Goal: Transaction & Acquisition: Purchase product/service

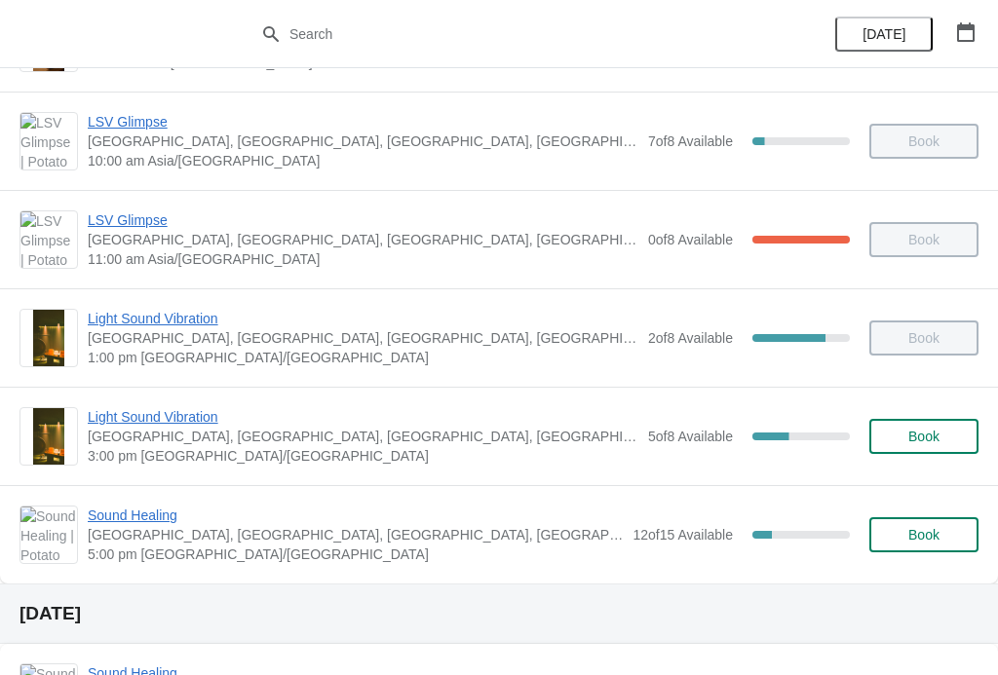
scroll to position [189, 0]
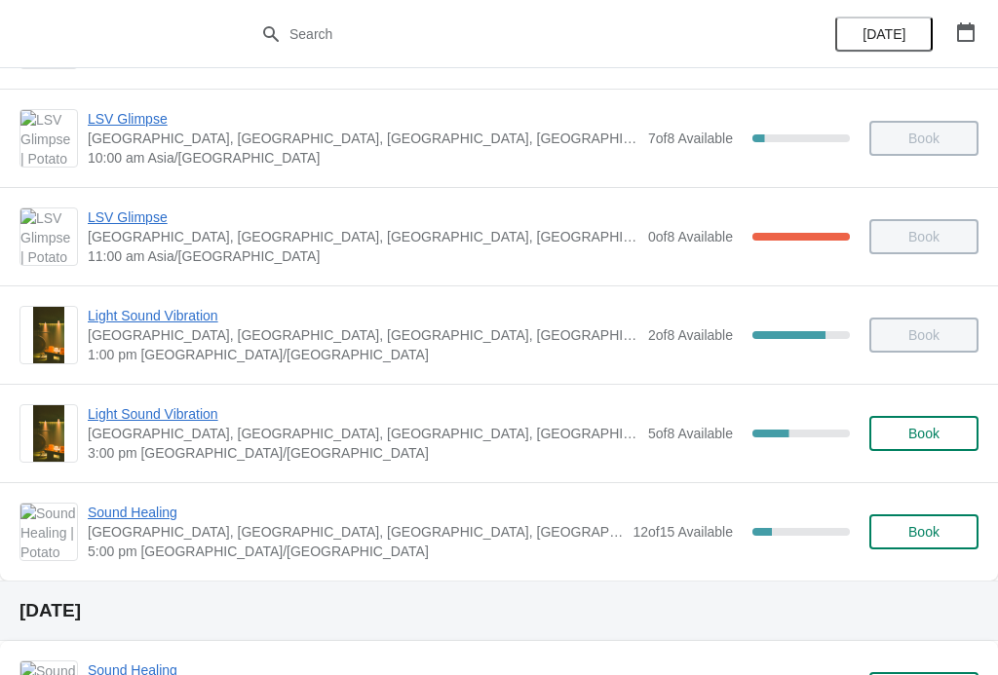
click at [86, 530] on div "Sound Healing Potato Head Suites & Studios, [GEOGRAPHIC_DATA], [GEOGRAPHIC_DATA…" at bounding box center [498, 532] width 959 height 58
click at [115, 538] on span "[GEOGRAPHIC_DATA], [GEOGRAPHIC_DATA], [GEOGRAPHIC_DATA], [GEOGRAPHIC_DATA], [GE…" at bounding box center [355, 531] width 535 height 19
click at [104, 509] on span "Sound Healing" at bounding box center [355, 512] width 535 height 19
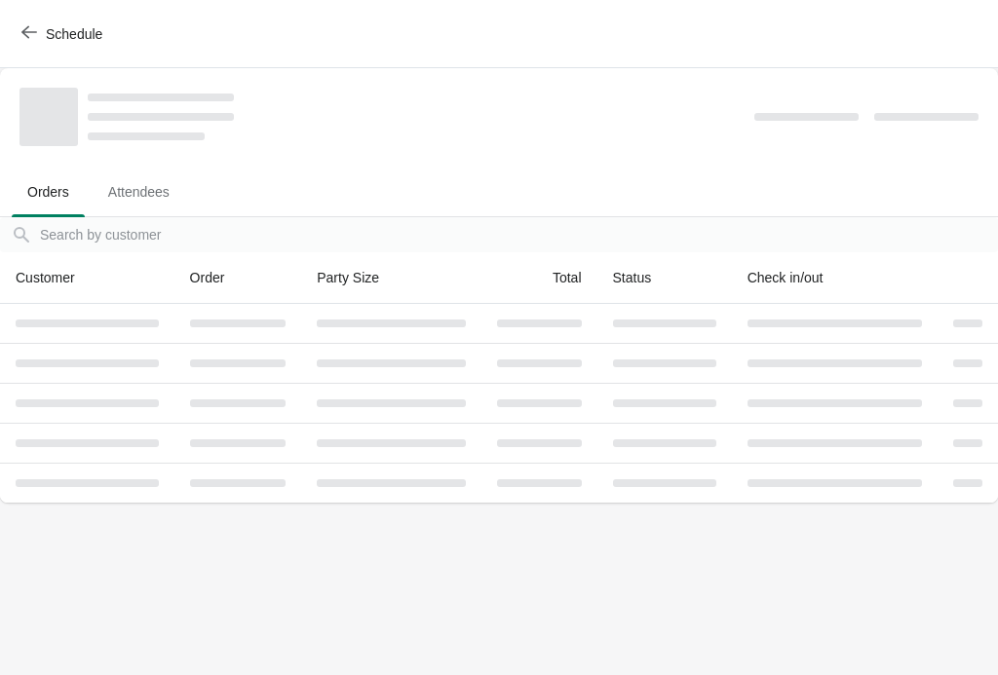
scroll to position [0, 0]
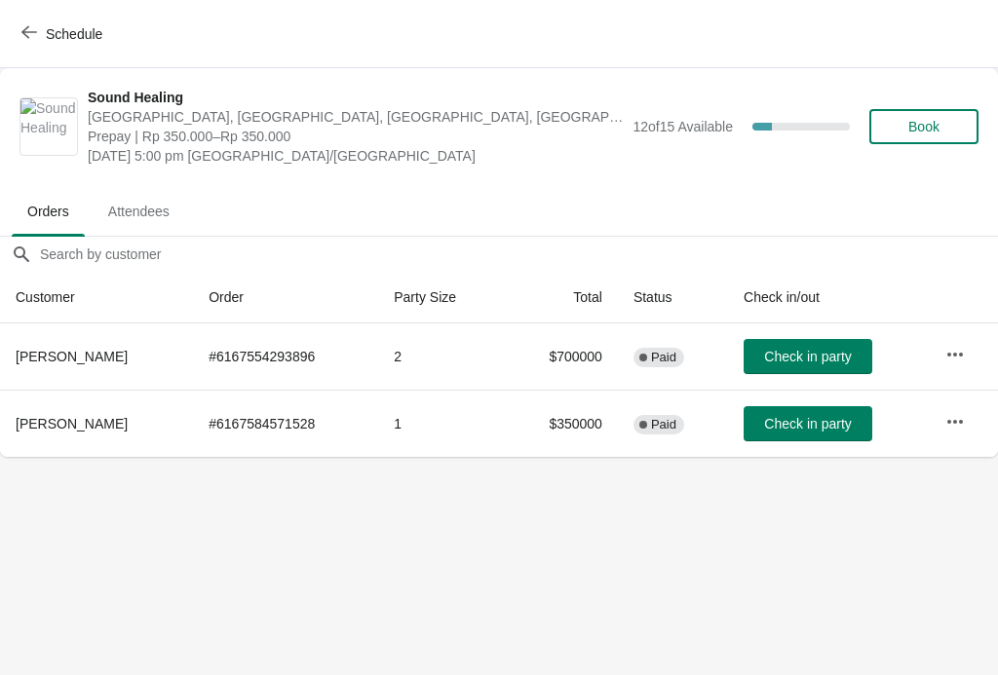
click at [54, 27] on span "Schedule" at bounding box center [74, 34] width 57 height 16
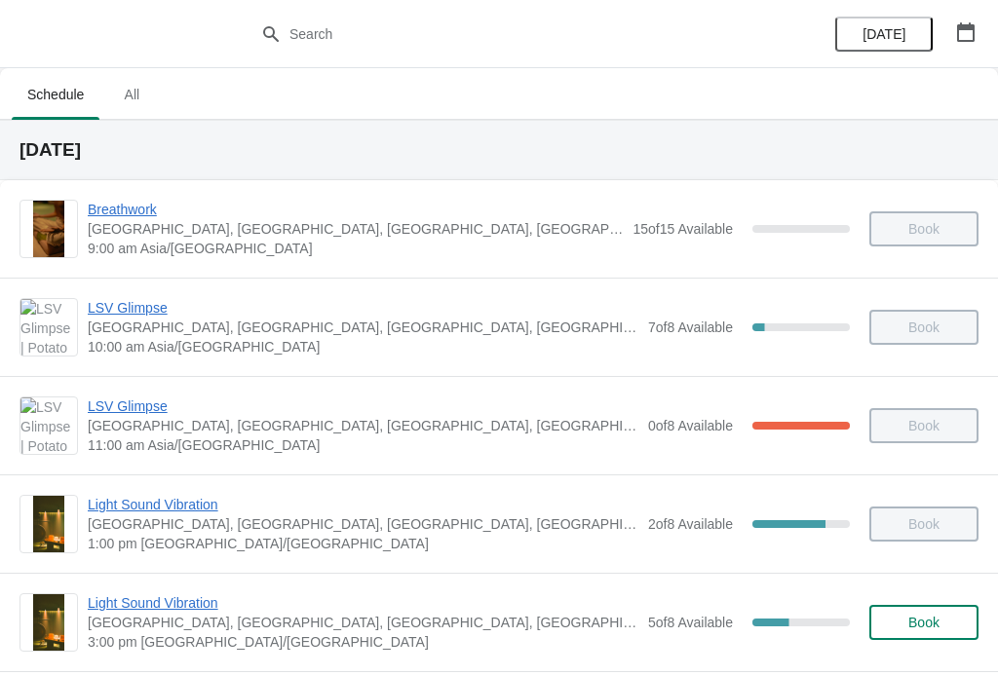
click at [911, 620] on span "Book" at bounding box center [923, 623] width 31 height 16
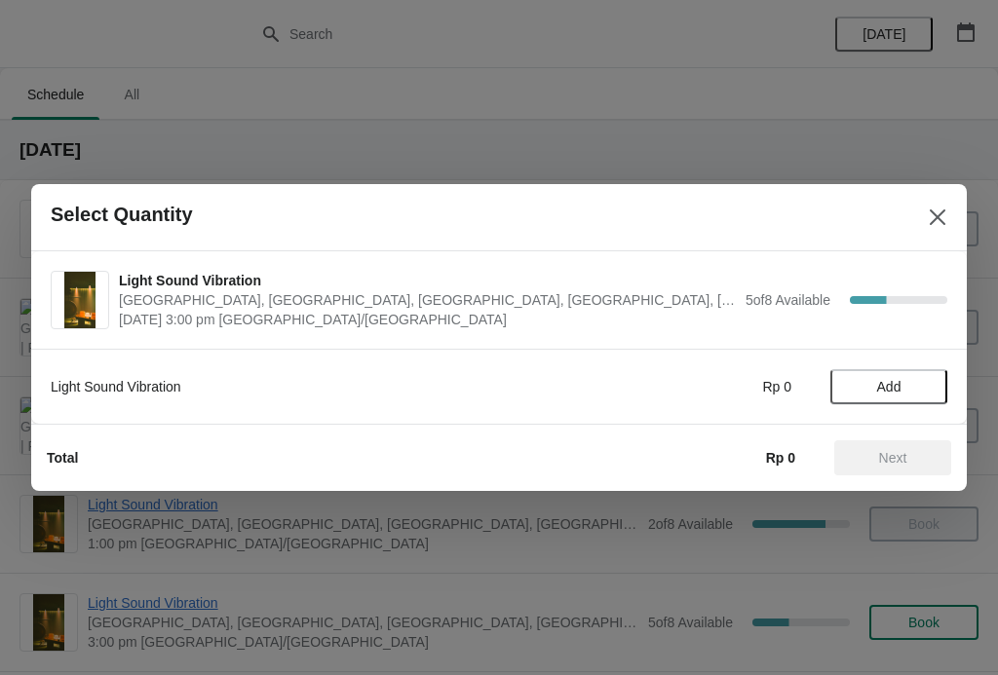
click at [891, 388] on span "Add" at bounding box center [889, 387] width 24 height 16
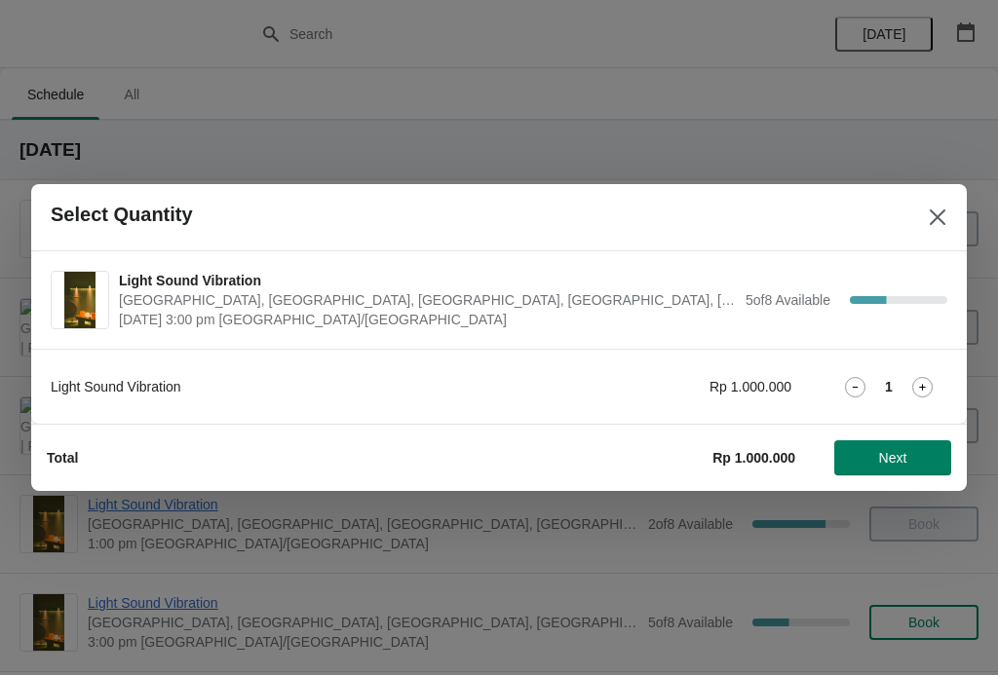
click at [924, 389] on icon at bounding box center [922, 387] width 20 height 20
click at [916, 445] on button "Next" at bounding box center [892, 457] width 117 height 35
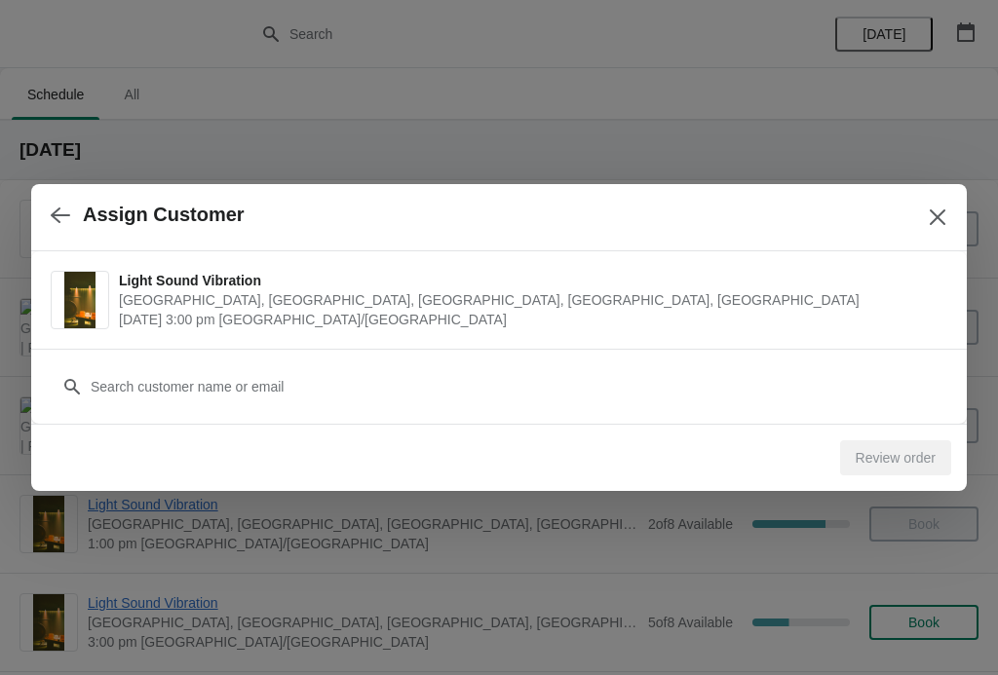
click at [60, 209] on icon "button" at bounding box center [60, 215] width 19 height 19
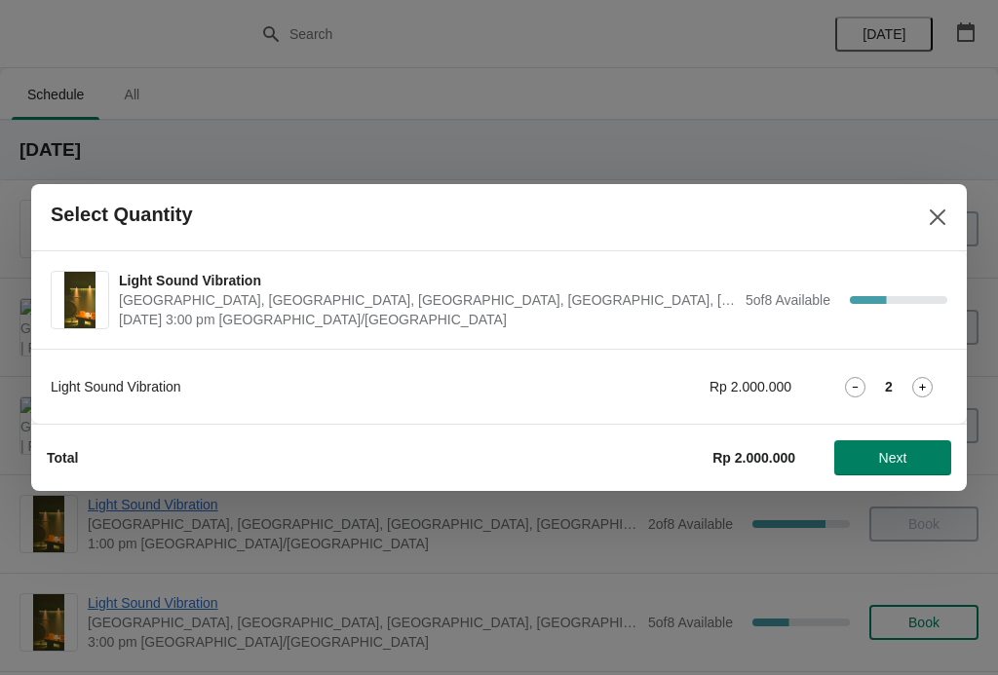
click at [940, 224] on icon "Close" at bounding box center [936, 216] width 19 height 19
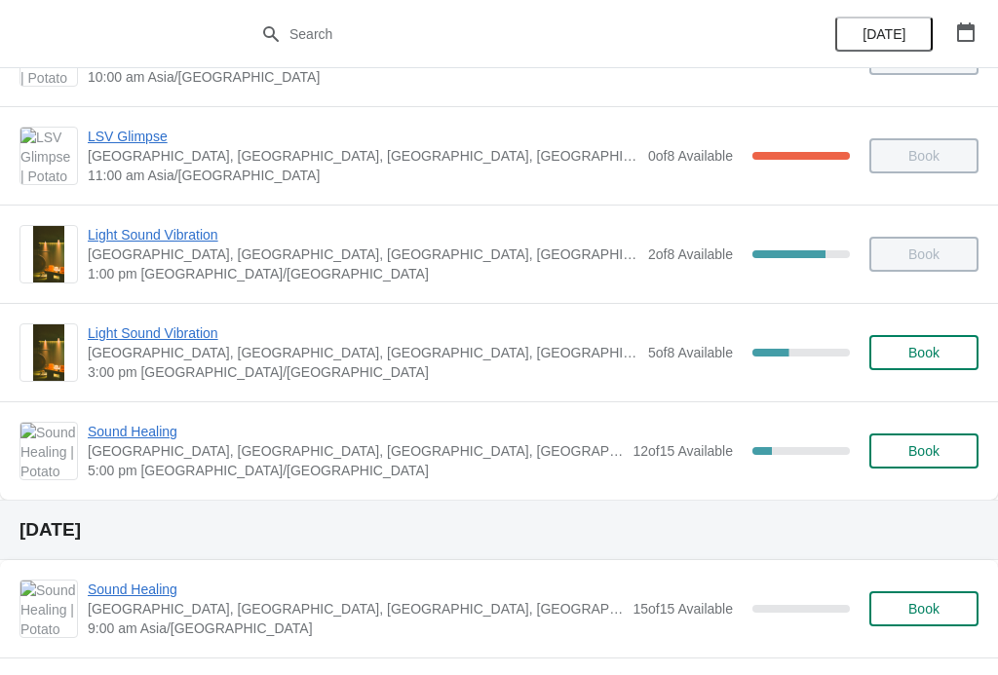
scroll to position [273, 0]
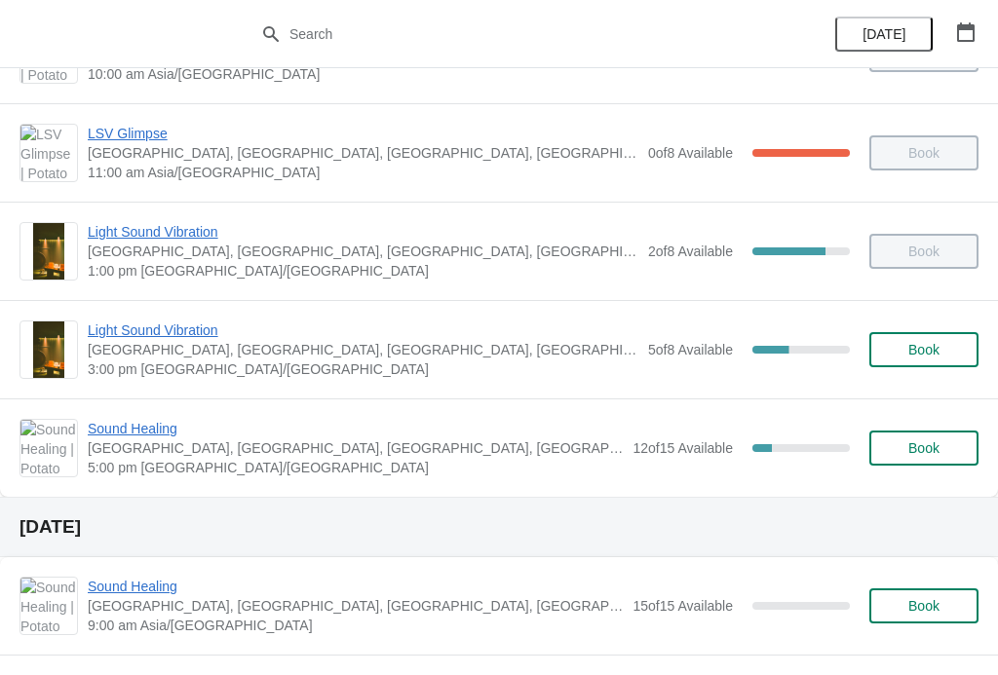
click at [931, 451] on span "Book" at bounding box center [923, 448] width 31 height 16
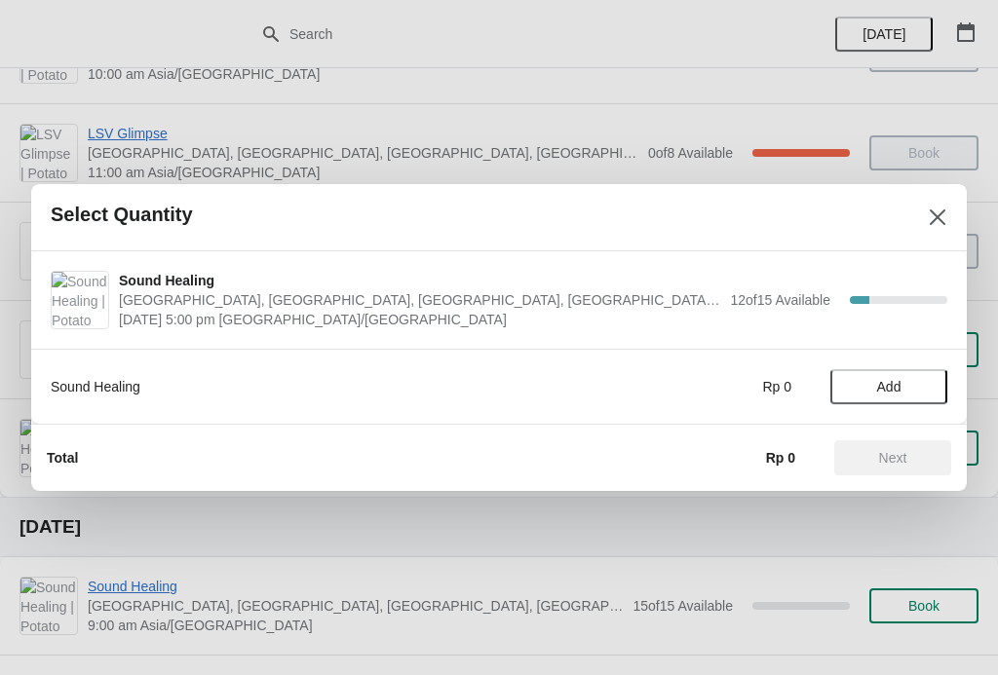
click at [909, 381] on span "Add" at bounding box center [889, 387] width 82 height 16
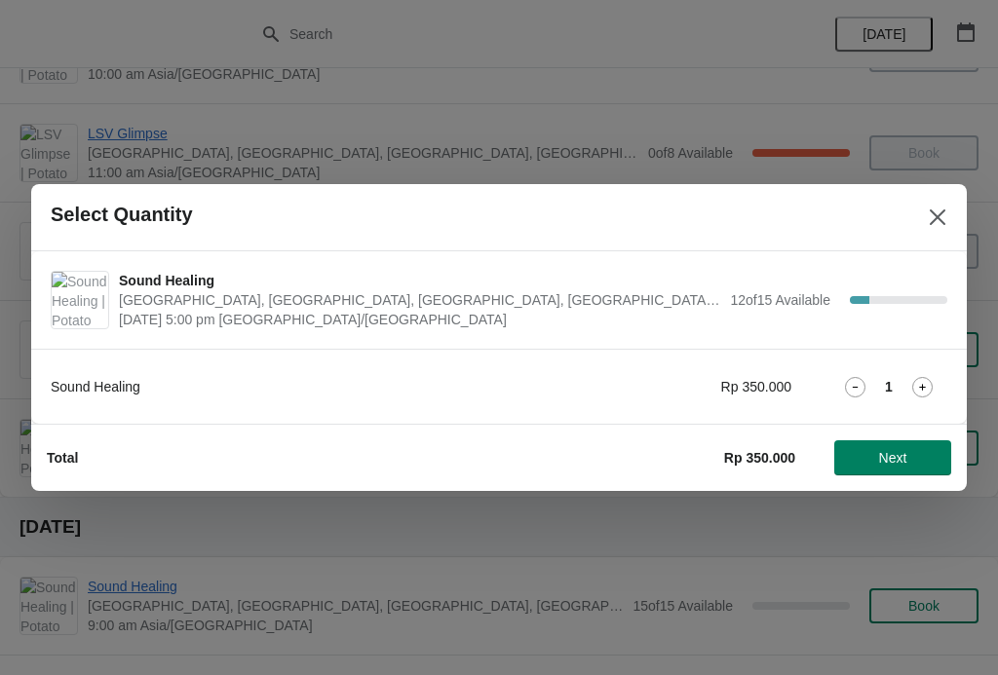
click at [920, 386] on icon at bounding box center [922, 387] width 20 height 20
click at [906, 456] on span "Next" at bounding box center [893, 458] width 28 height 16
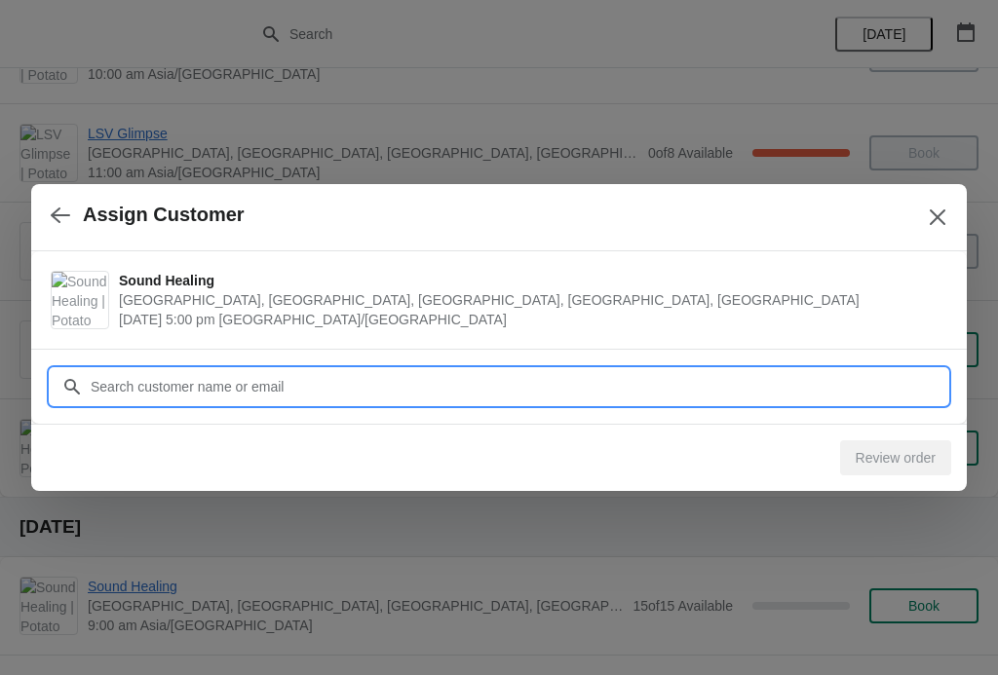
click at [94, 382] on input "Customer" at bounding box center [518, 386] width 857 height 35
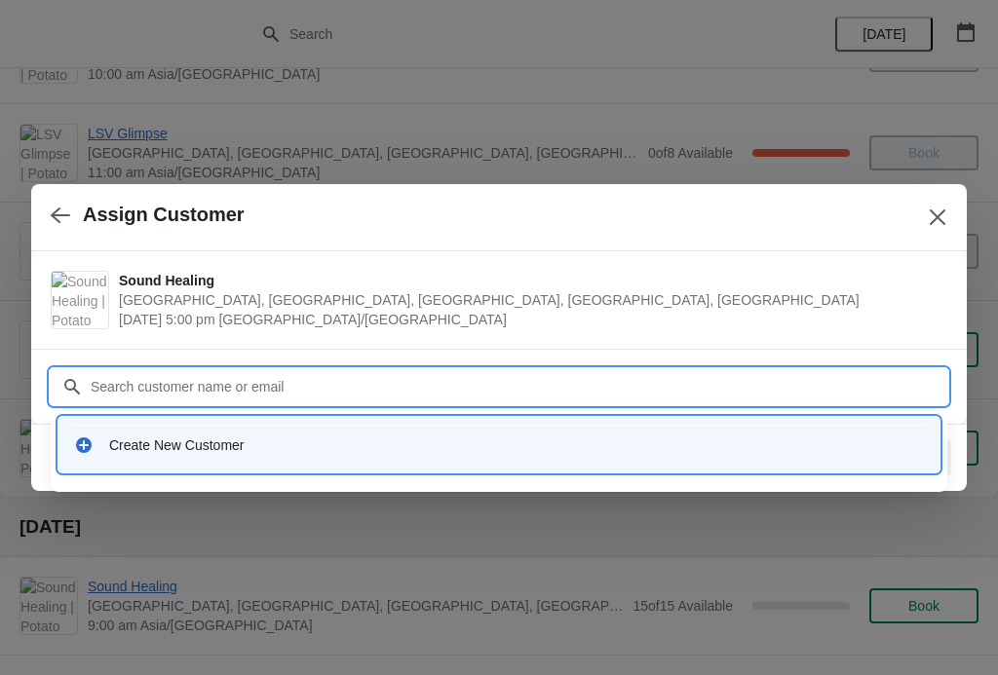
click at [397, 468] on div "Create New Customer" at bounding box center [498, 445] width 881 height 56
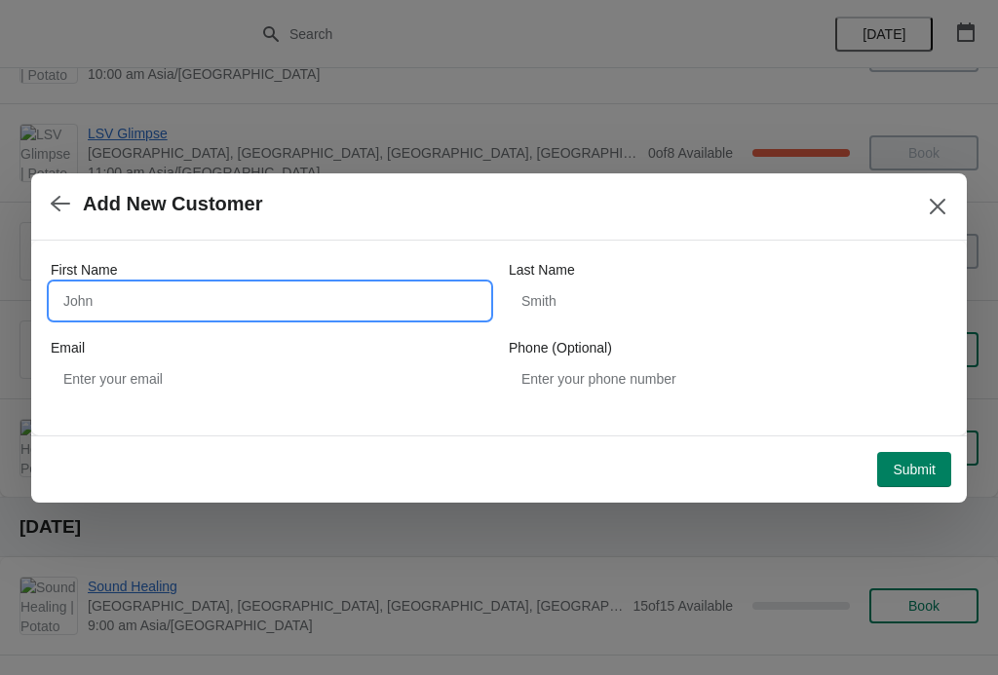
click at [91, 299] on input "First Name" at bounding box center [270, 300] width 438 height 35
type input "Erik"
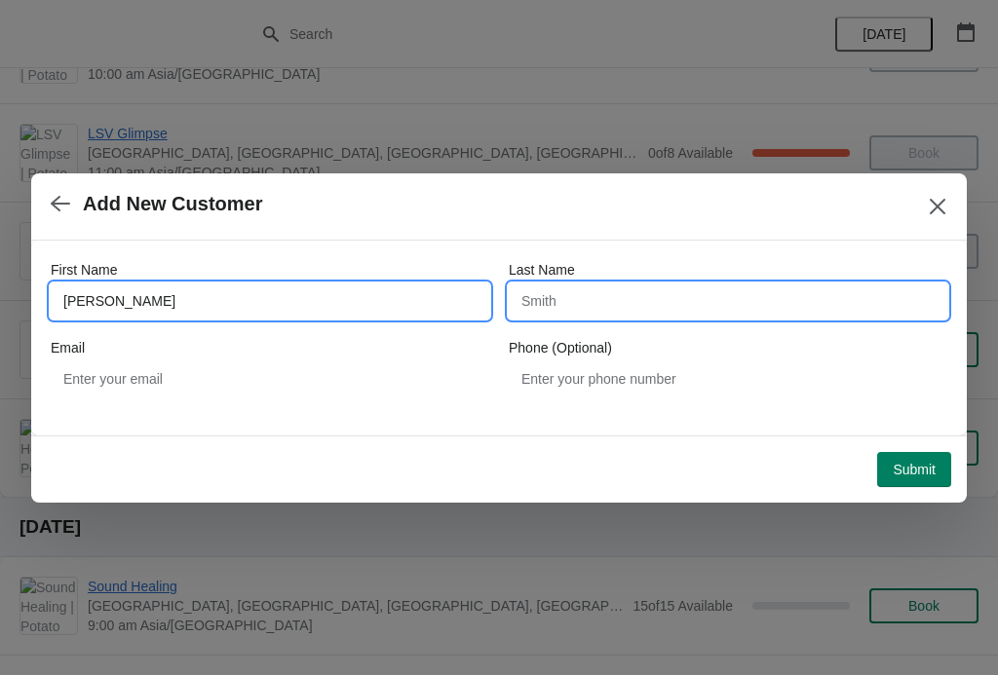
click at [619, 299] on input "Last Name" at bounding box center [728, 300] width 438 height 35
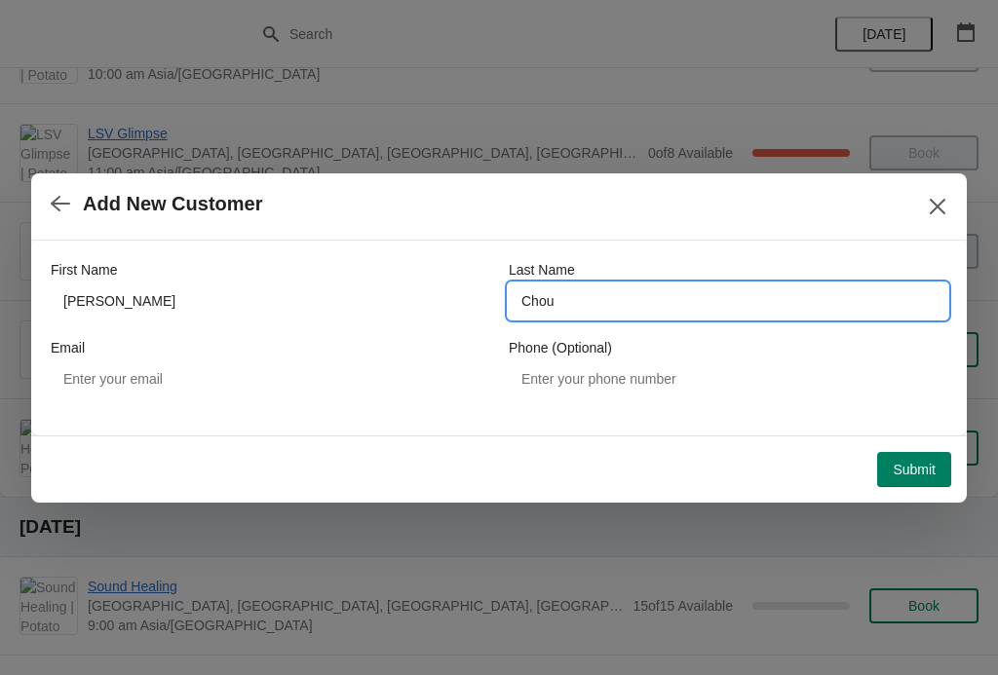
type input "Chou"
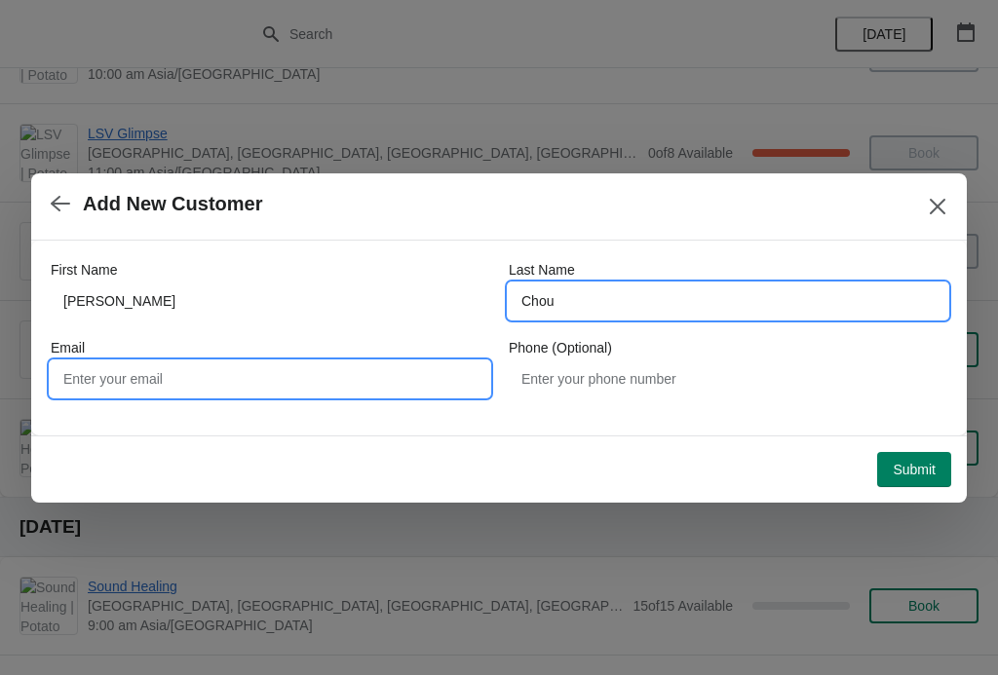
click at [82, 377] on input "Email" at bounding box center [270, 378] width 438 height 35
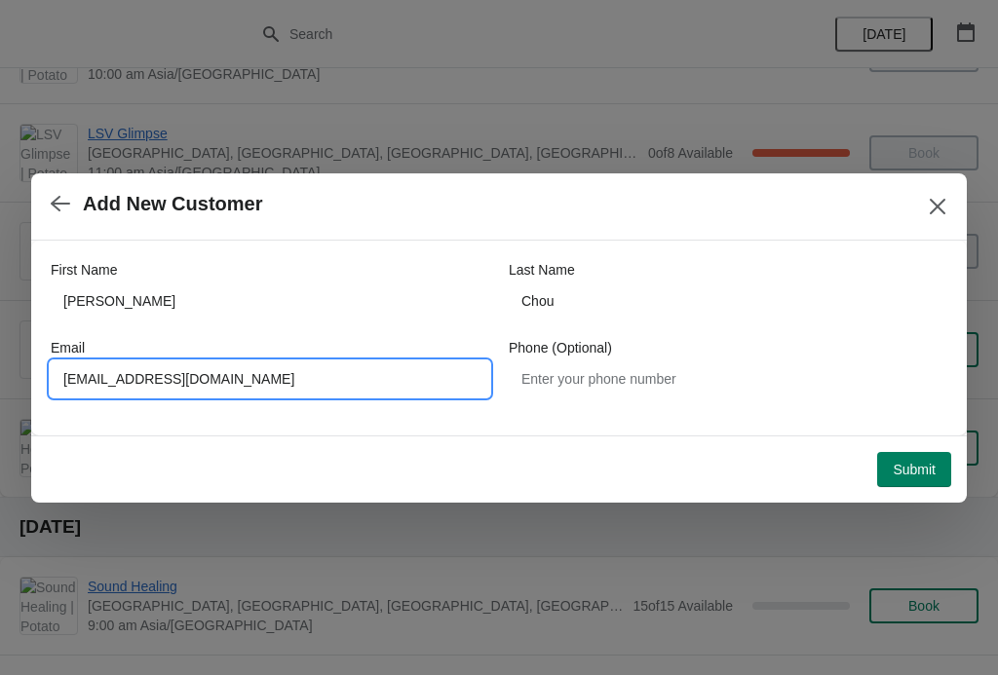
type input "Ericowl1209@gmail.com"
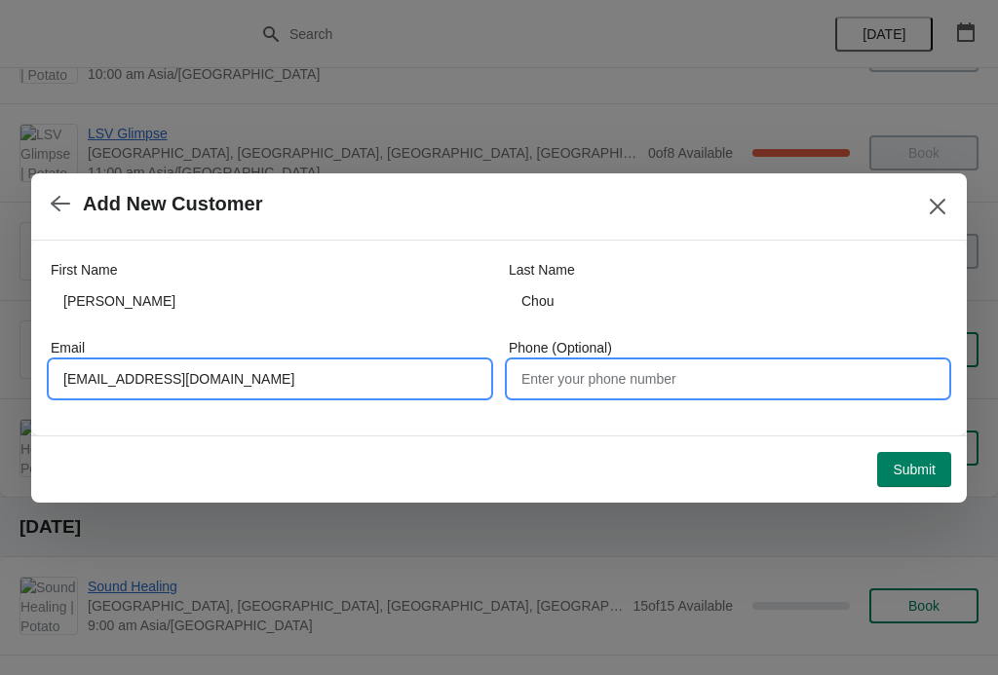
click at [653, 380] on input "Phone (Optional)" at bounding box center [728, 378] width 438 height 35
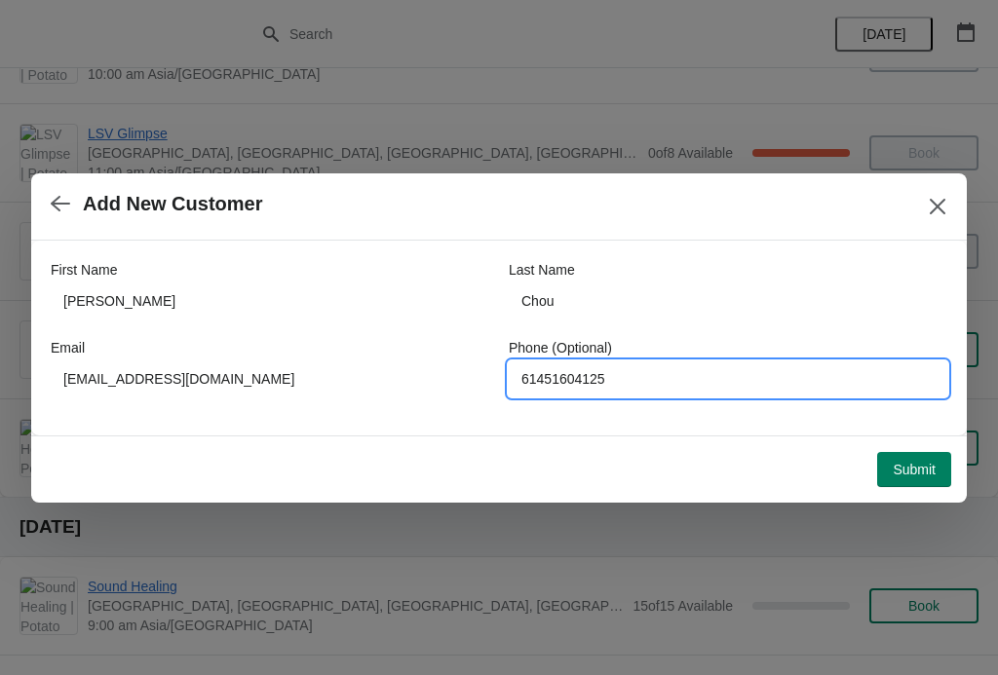
type input "61451604125"
click at [996, 341] on div at bounding box center [499, 337] width 998 height 675
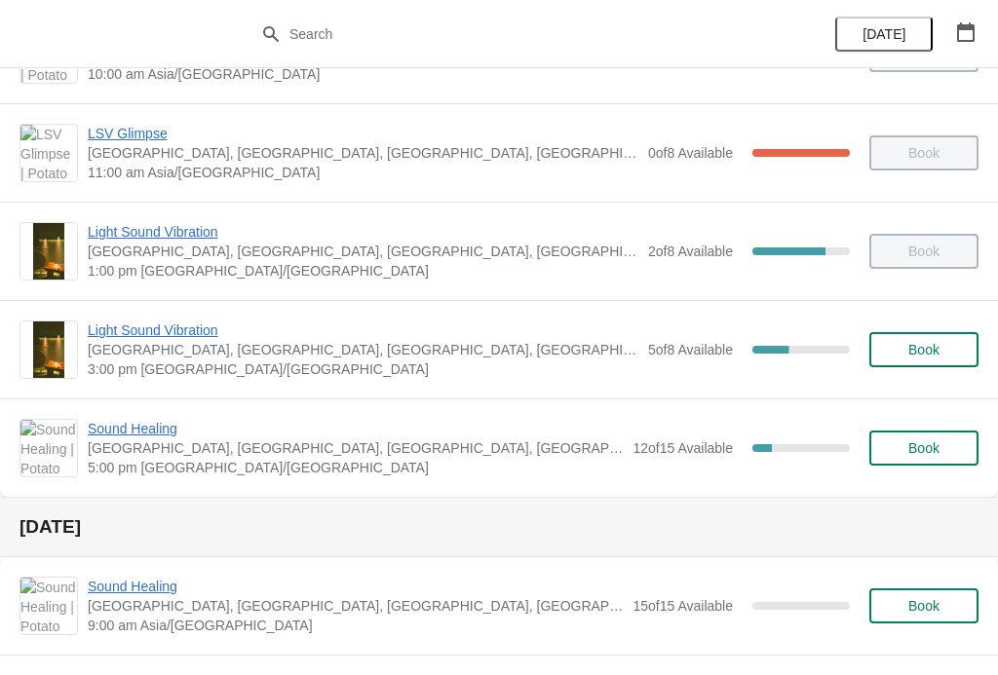
click at [920, 445] on span "Book" at bounding box center [923, 448] width 31 height 16
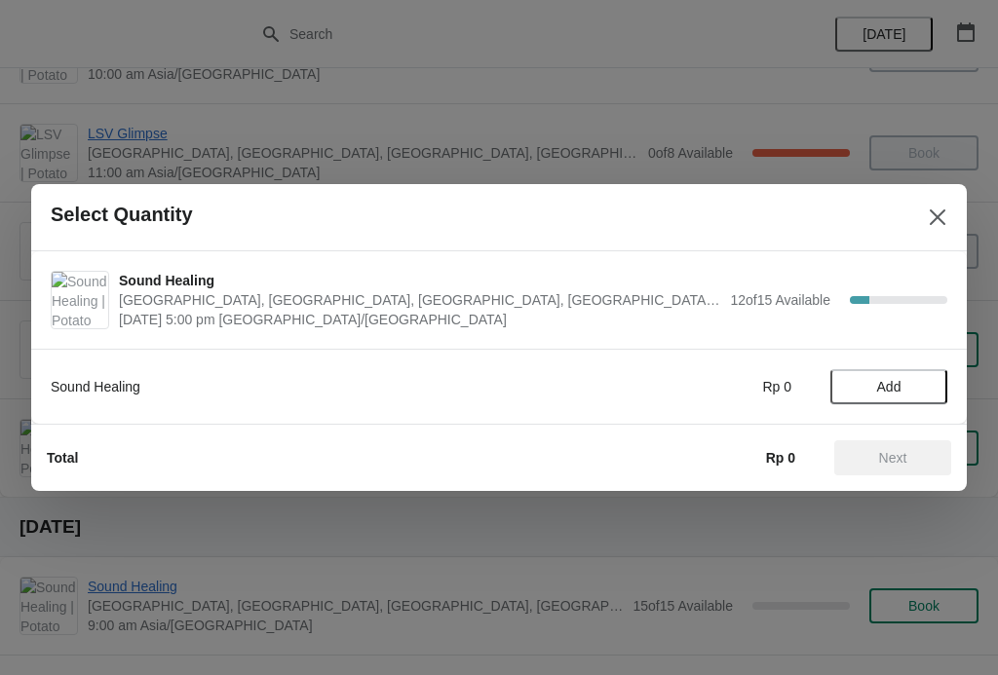
click at [877, 383] on span "Add" at bounding box center [889, 387] width 24 height 16
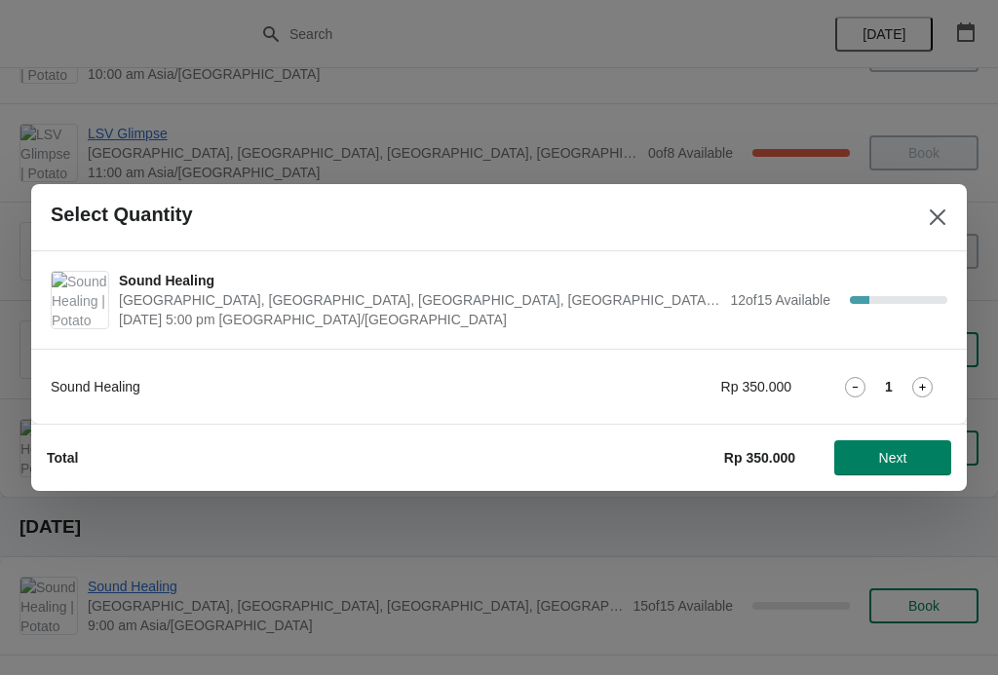
click at [930, 385] on icon at bounding box center [922, 387] width 20 height 20
click at [908, 450] on span "Next" at bounding box center [892, 458] width 86 height 16
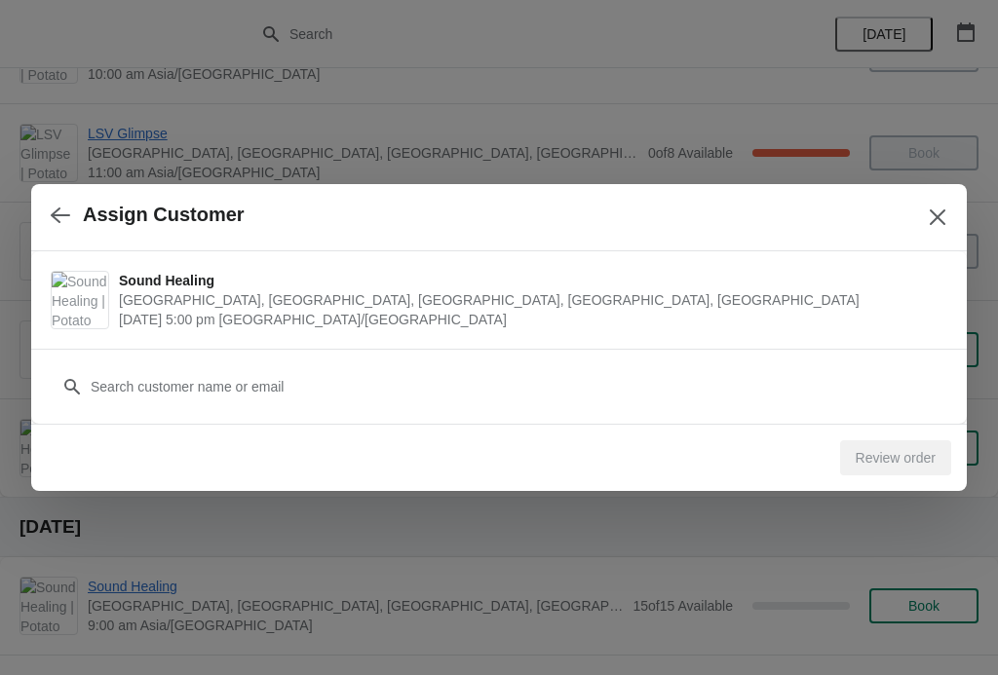
click at [896, 445] on div "Review order" at bounding box center [895, 457] width 111 height 35
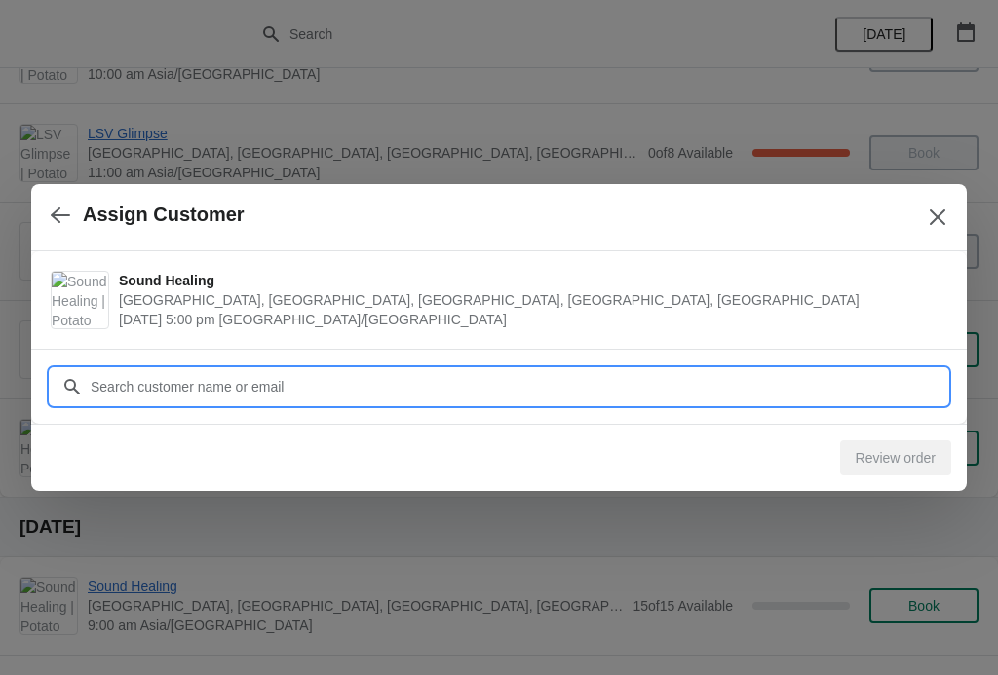
click at [883, 390] on input "Customer" at bounding box center [518, 386] width 857 height 35
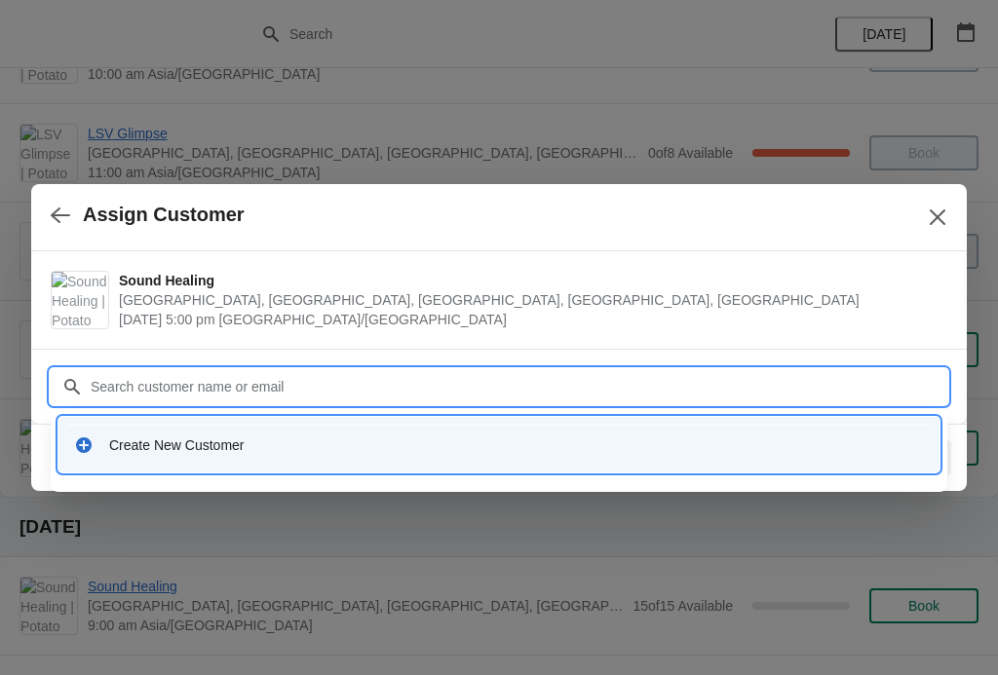
click at [860, 442] on div "Create New Customer" at bounding box center [516, 444] width 814 height 19
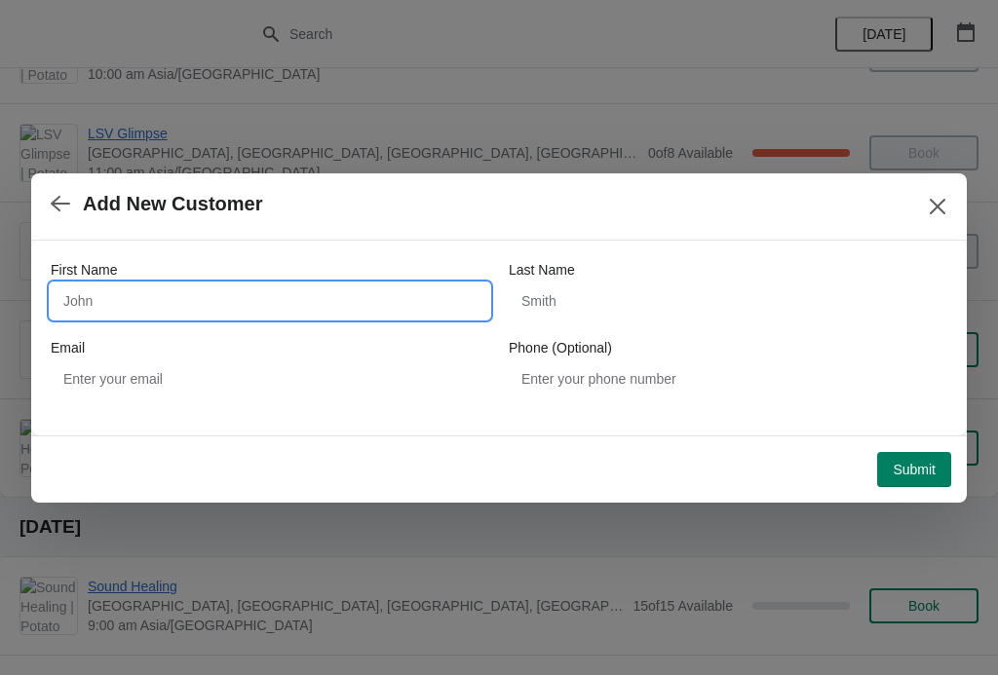
click at [92, 309] on input "First Name" at bounding box center [270, 300] width 438 height 35
type input "Erik"
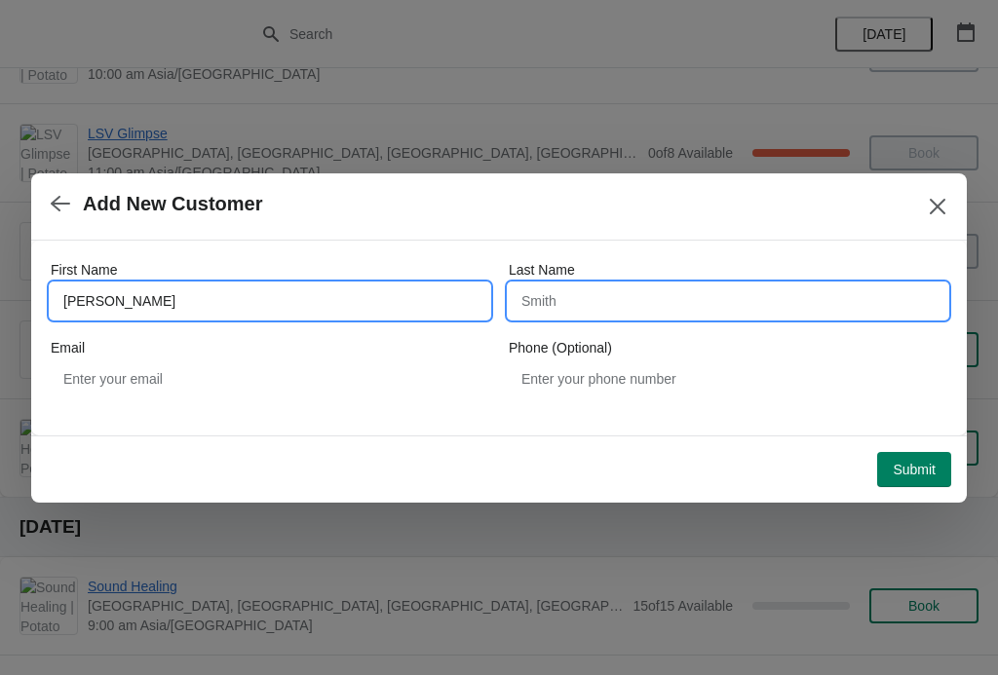
click at [718, 291] on input "Last Name" at bounding box center [728, 300] width 438 height 35
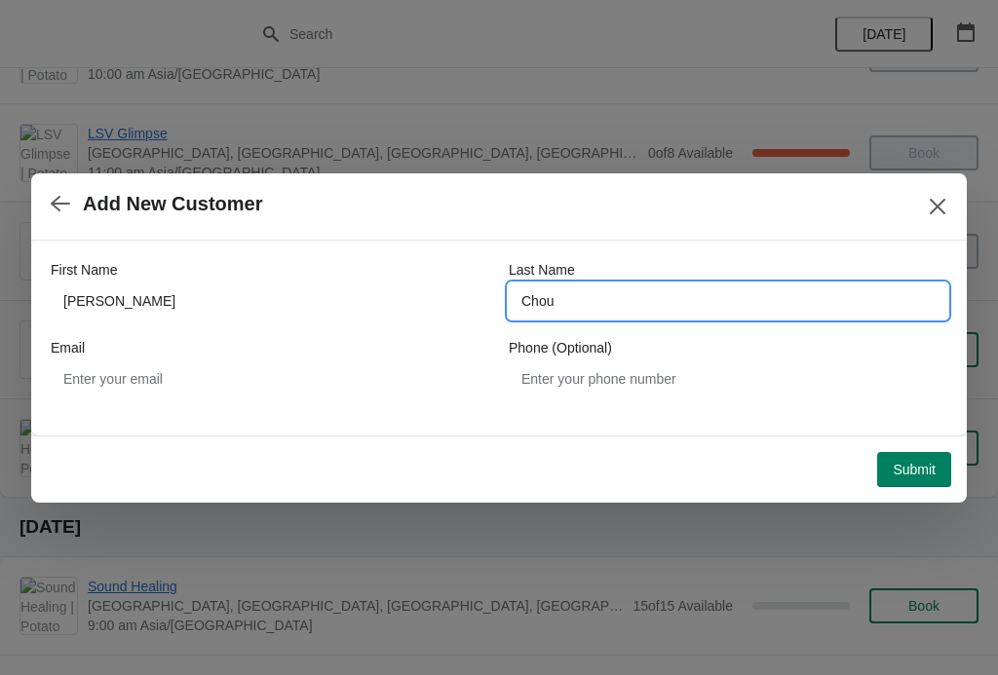
type input "Chou"
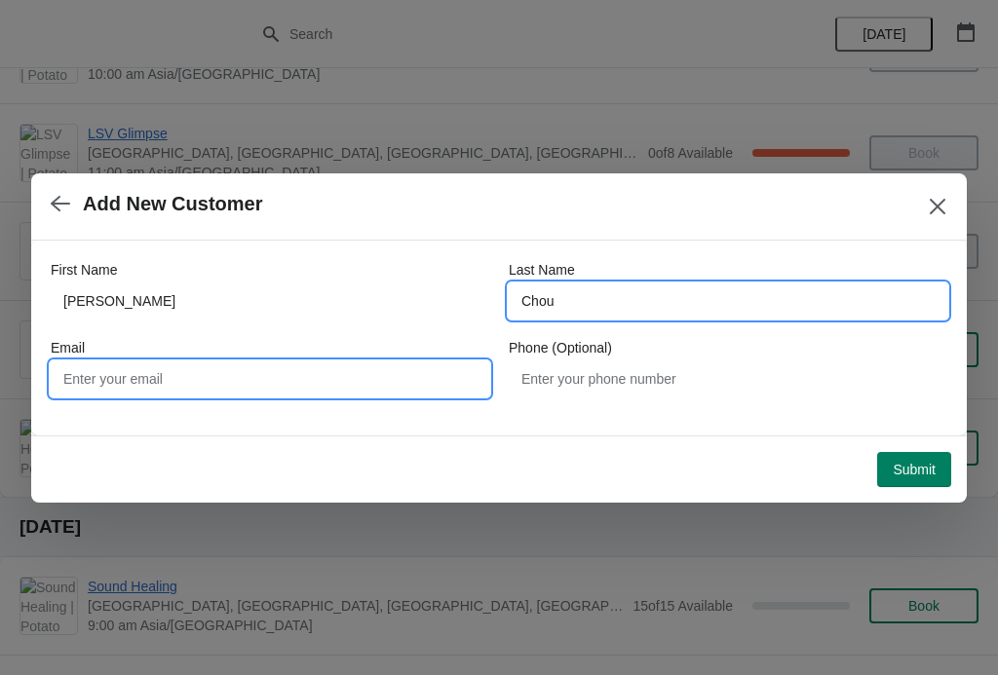
click at [73, 376] on input "Email" at bounding box center [270, 378] width 438 height 35
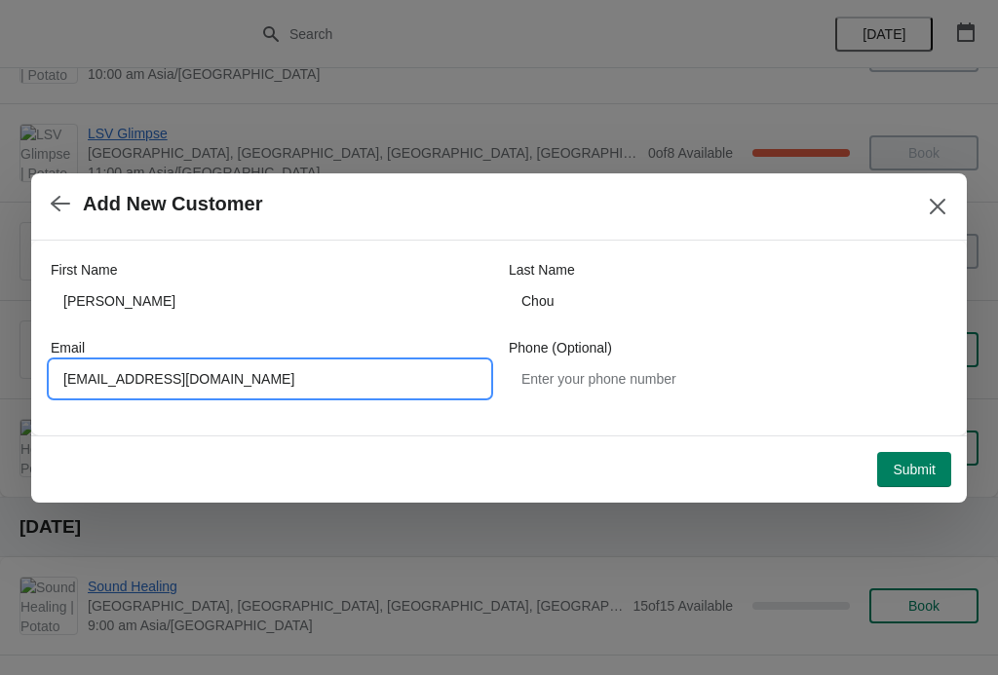
type input "Ericowl1209@gmail.com"
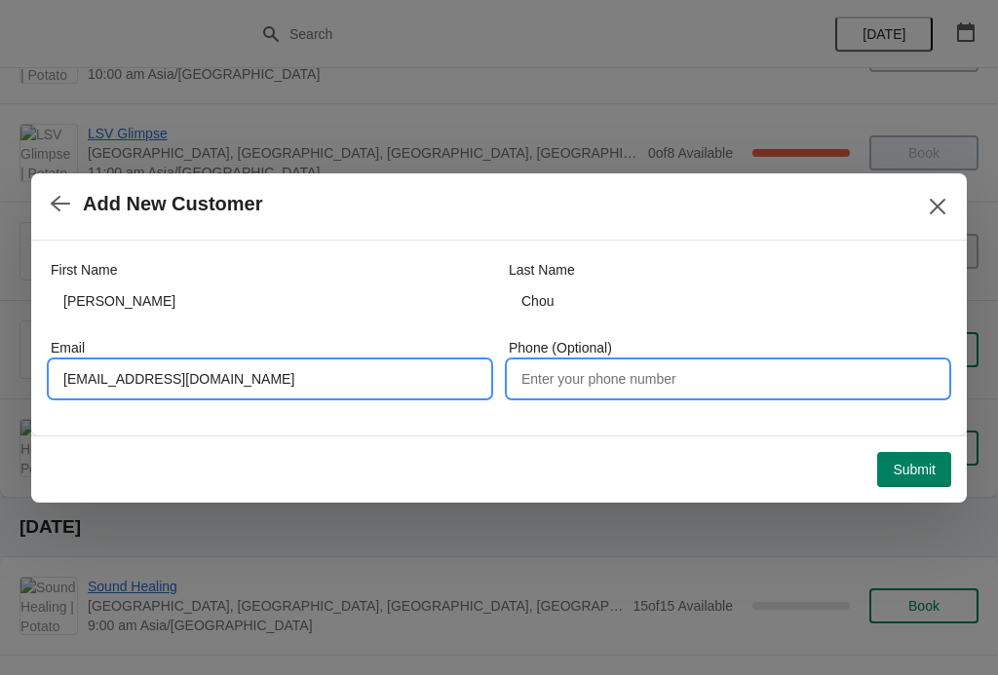
click at [674, 377] on input "Phone (Optional)" at bounding box center [728, 378] width 438 height 35
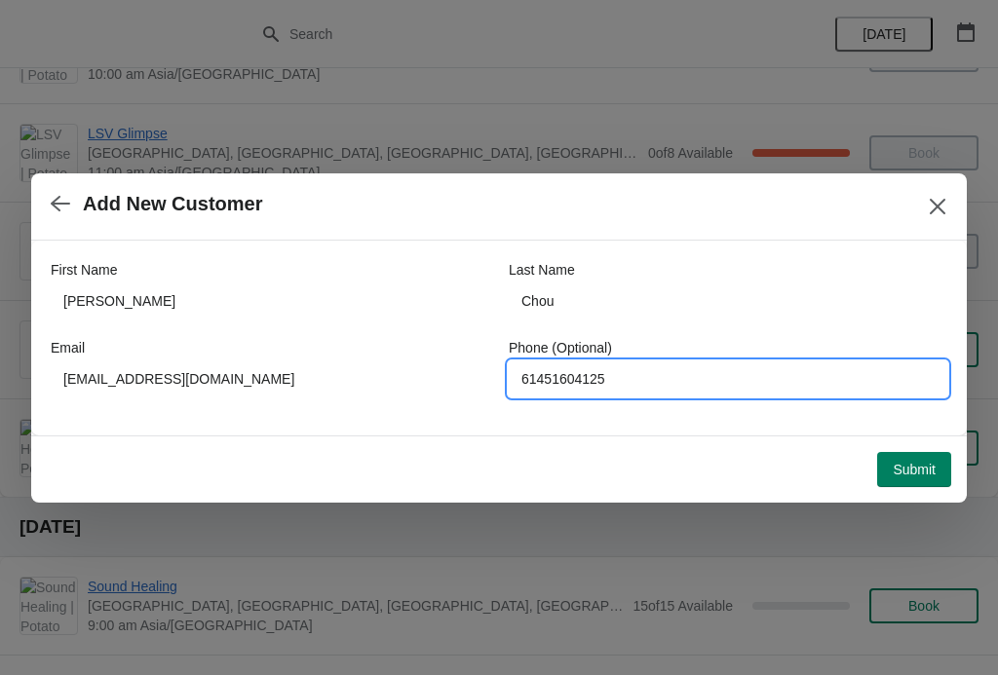
type input "61451604125"
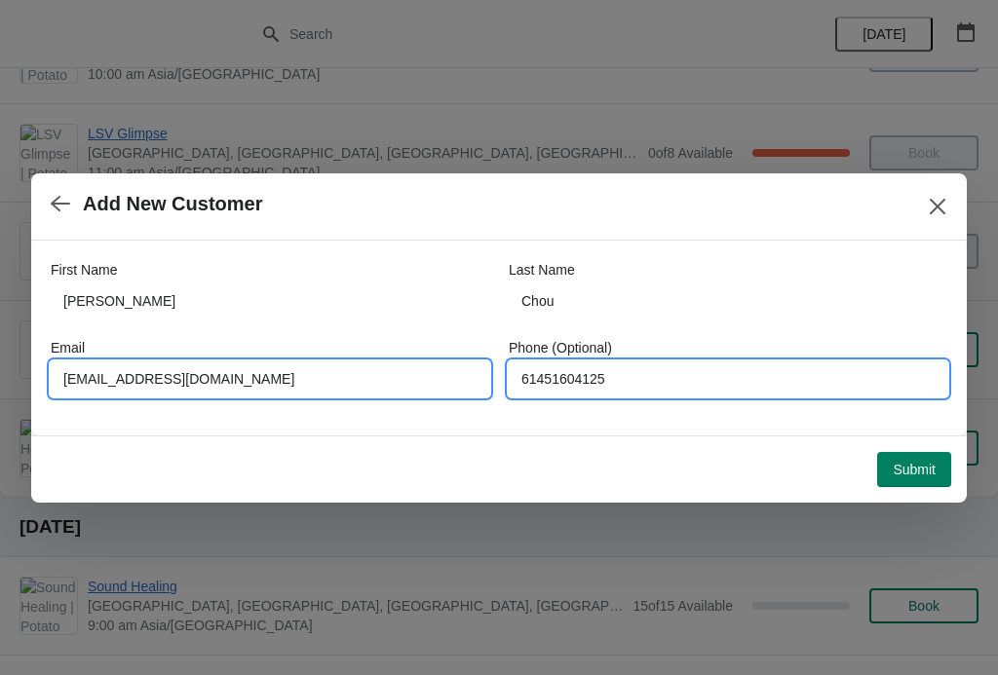
click at [449, 395] on input "Ericowl1209@gmail.com" at bounding box center [270, 378] width 438 height 35
click at [660, 373] on input "61451604125" at bounding box center [728, 378] width 438 height 35
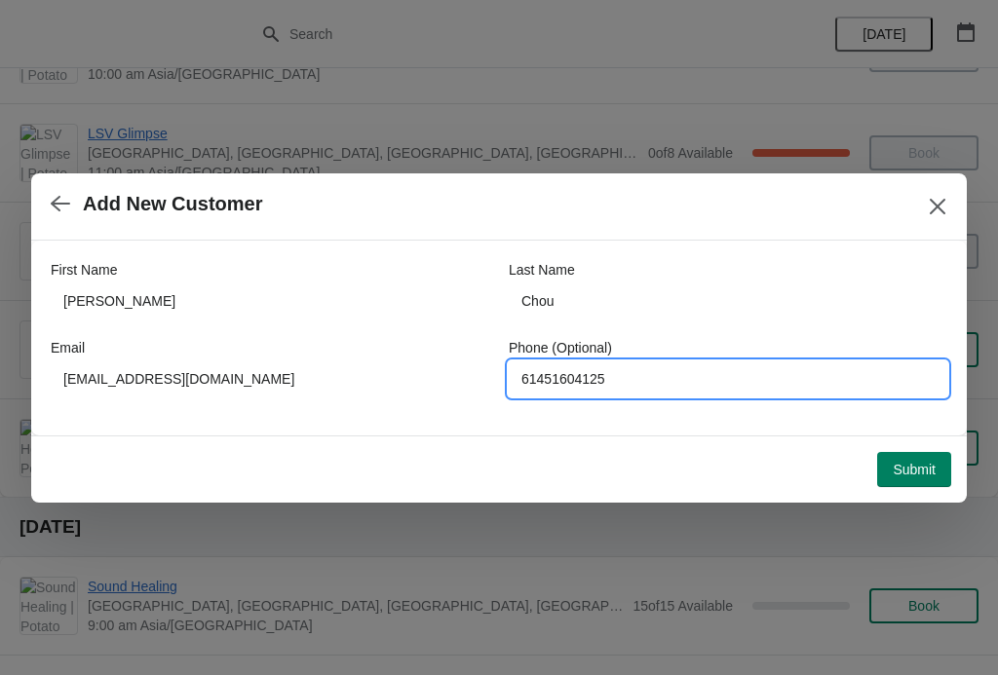
click at [915, 466] on span "Submit" at bounding box center [913, 470] width 43 height 16
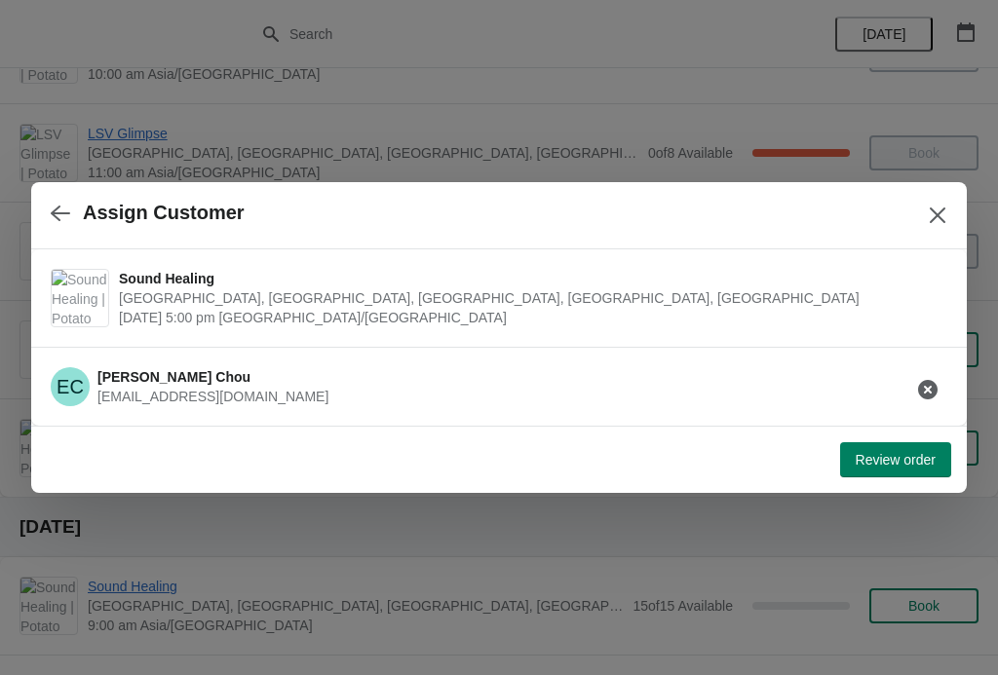
click at [896, 453] on span "Review order" at bounding box center [895, 460] width 80 height 16
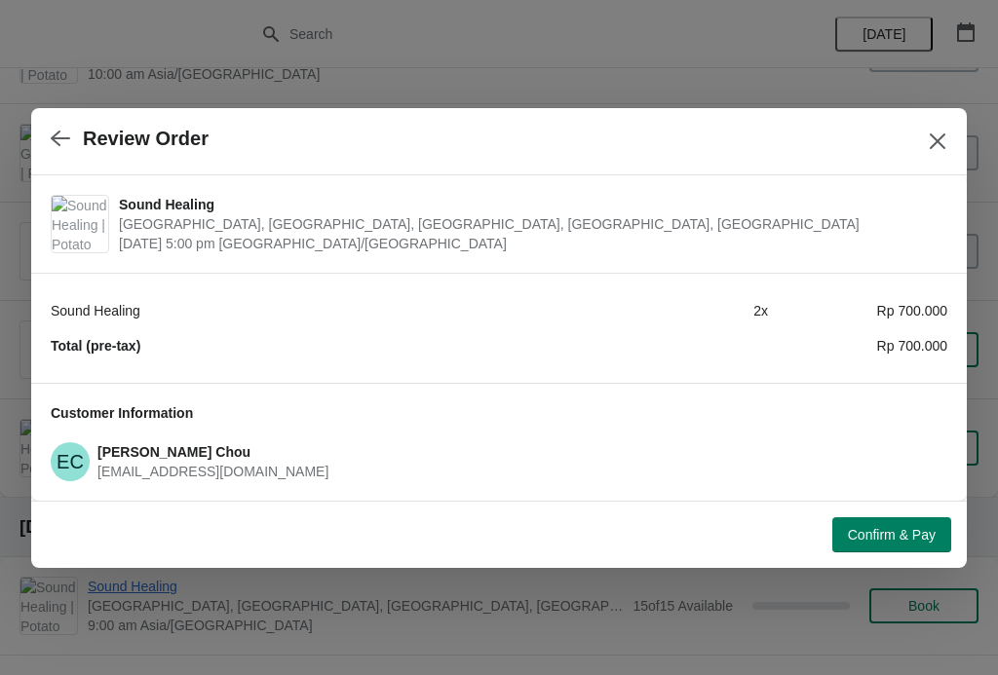
click at [887, 528] on span "Confirm & Pay" at bounding box center [892, 535] width 88 height 16
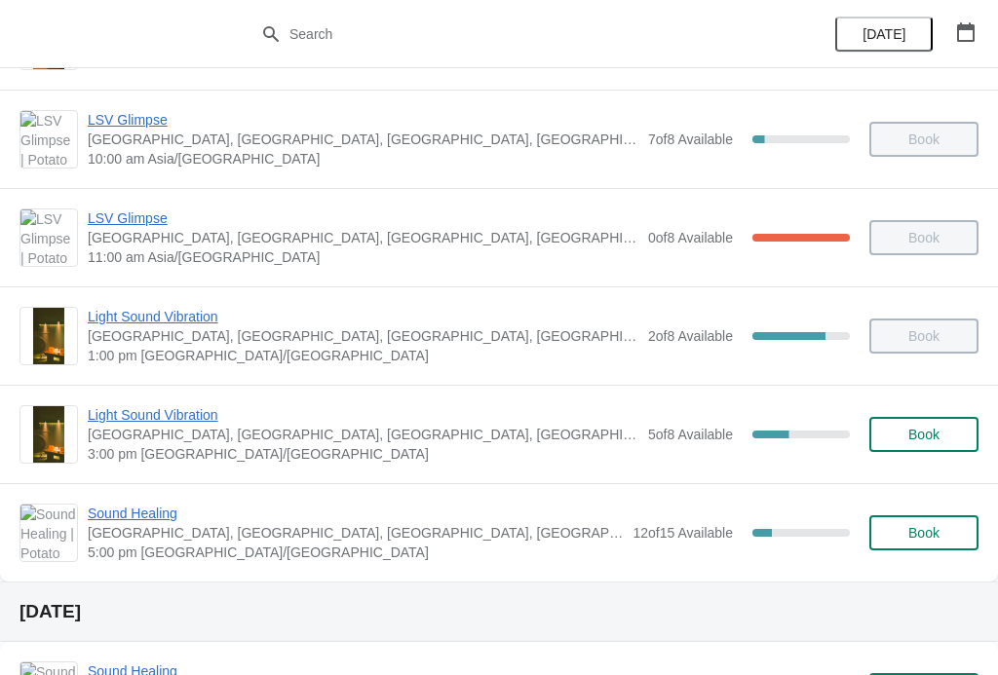
scroll to position [189, 0]
click at [660, 521] on div "12 of 15 Available 20 %" at bounding box center [740, 531] width 217 height 35
click at [166, 532] on span "[GEOGRAPHIC_DATA], [GEOGRAPHIC_DATA], [GEOGRAPHIC_DATA], [GEOGRAPHIC_DATA], [GE…" at bounding box center [355, 531] width 535 height 19
click at [136, 508] on span "Sound Healing" at bounding box center [355, 512] width 535 height 19
